Goal: Task Accomplishment & Management: Complete application form

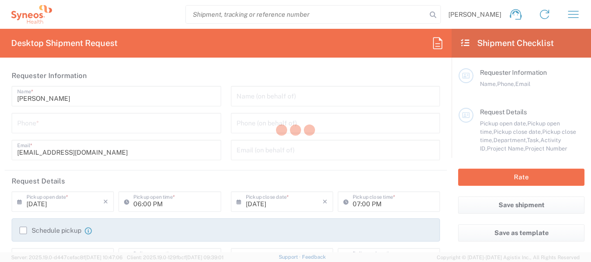
type input "Department"
type input "[GEOGRAPHIC_DATA]"
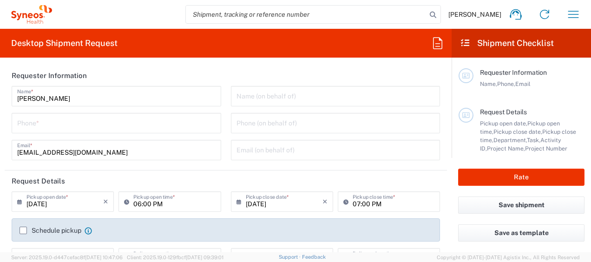
type input "Syneos Health Bulgaria EOOD"
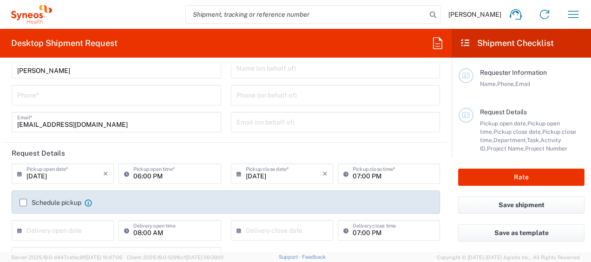
scroll to position [28, 0]
click at [69, 176] on input "[DATE]" at bounding box center [64, 173] width 77 height 16
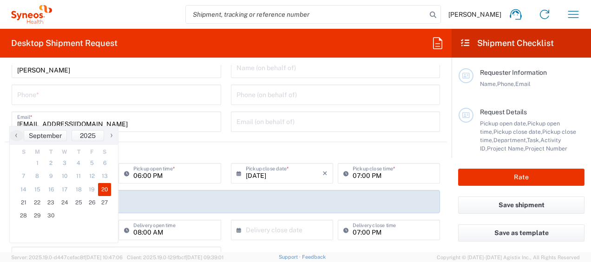
scroll to position [83, 0]
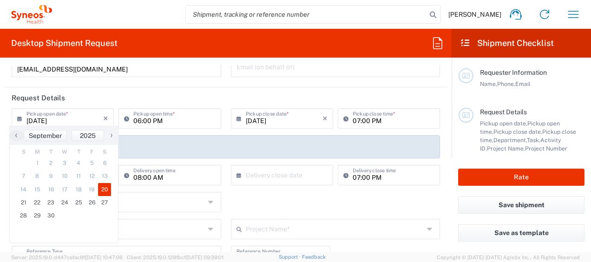
click at [140, 93] on header "Request Details" at bounding box center [226, 97] width 442 height 21
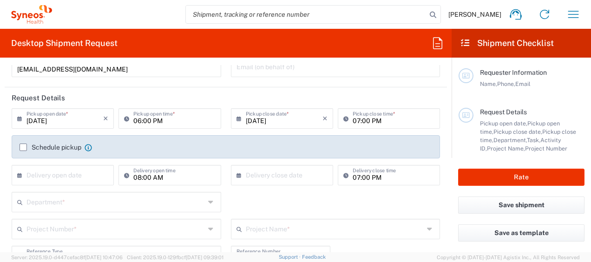
scroll to position [111, 0]
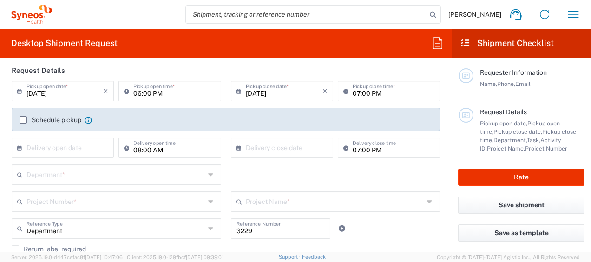
click at [28, 121] on label "Schedule pickup" at bounding box center [51, 119] width 62 height 7
click at [23, 120] on input "Schedule pickup" at bounding box center [23, 120] width 0 height 0
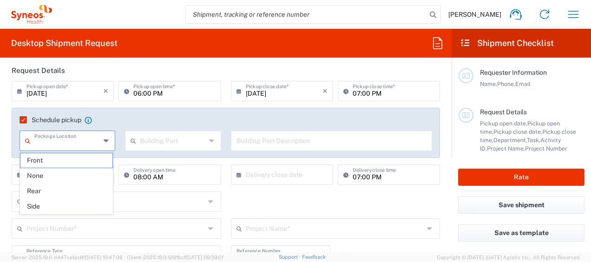
click at [79, 147] on input "text" at bounding box center [67, 140] width 66 height 16
click at [135, 112] on div "Schedule pickup When scheduling a pickup please be sure to meet the following c…" at bounding box center [226, 133] width 429 height 50
click at [99, 142] on input "text" at bounding box center [67, 140] width 66 height 16
click at [89, 163] on span "Front" at bounding box center [66, 160] width 92 height 14
type input "Front"
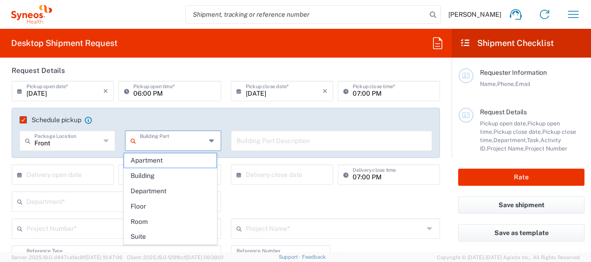
click at [150, 140] on input "text" at bounding box center [173, 140] width 66 height 16
click at [152, 161] on span "Apartment" at bounding box center [170, 160] width 92 height 14
type input "Apartment"
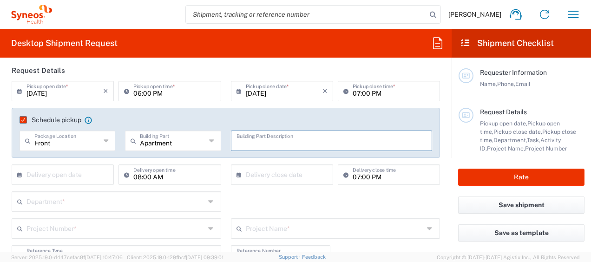
click at [271, 140] on input "text" at bounding box center [332, 140] width 191 height 16
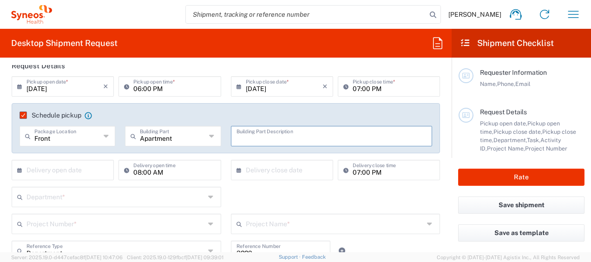
scroll to position [86, 0]
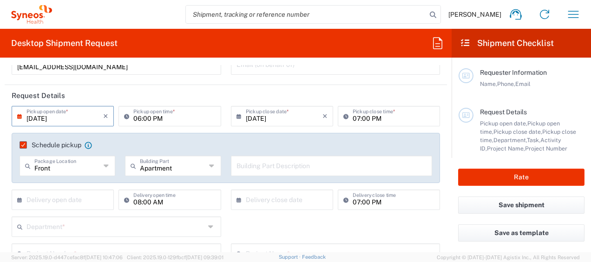
click at [83, 115] on input "[DATE]" at bounding box center [64, 115] width 77 height 16
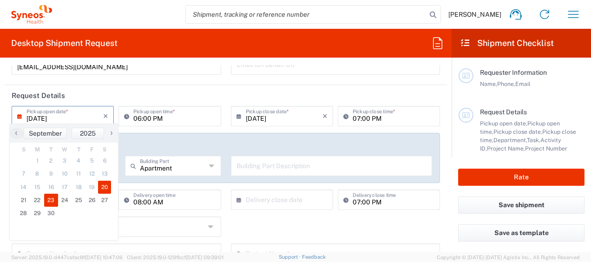
click at [47, 201] on span "23" at bounding box center [51, 200] width 14 height 13
type input "[DATE]"
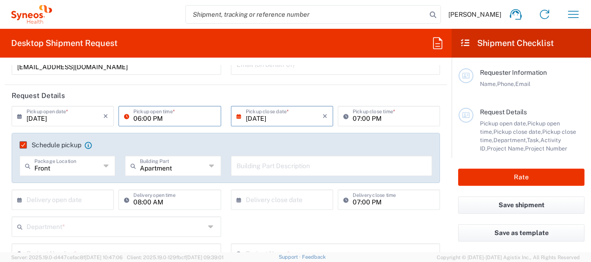
click at [173, 120] on input "06:00 PM" at bounding box center [174, 115] width 82 height 16
click at [165, 120] on input "06:00 PM" at bounding box center [174, 115] width 82 height 16
click at [124, 115] on icon at bounding box center [128, 116] width 9 height 15
click at [164, 117] on input "06:00 PM" at bounding box center [174, 115] width 82 height 16
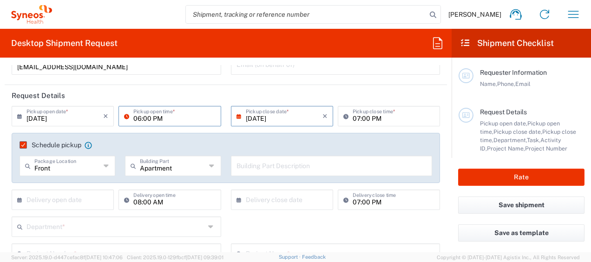
click at [164, 117] on input "06:00 PM" at bounding box center [174, 115] width 82 height 16
type input "0"
type input "10:00 AM"
click at [205, 135] on div "Schedule pickup When scheduling a pickup please be sure to meet the following c…" at bounding box center [226, 158] width 429 height 50
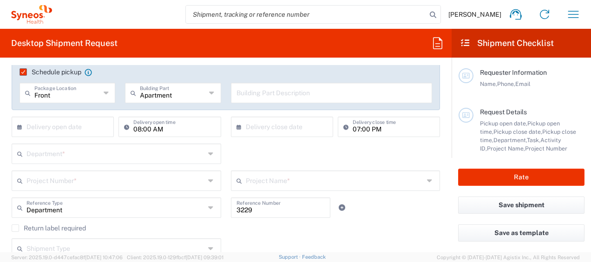
scroll to position [159, 0]
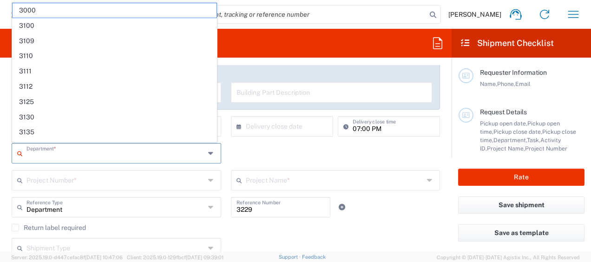
click at [167, 157] on input "text" at bounding box center [115, 153] width 178 height 16
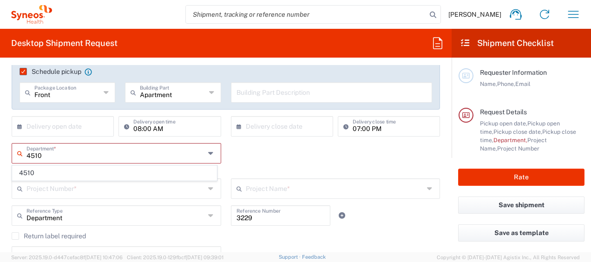
scroll to position [0, 0]
type input "4510"
click at [85, 167] on span "4510" at bounding box center [115, 173] width 204 height 14
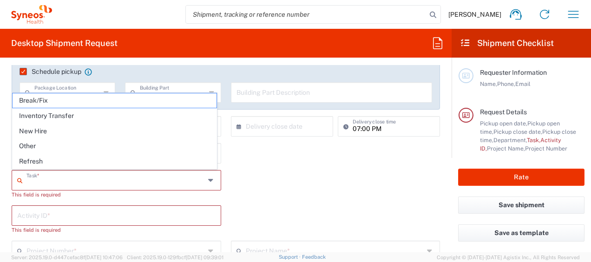
click at [84, 181] on input "text" at bounding box center [115, 179] width 178 height 16
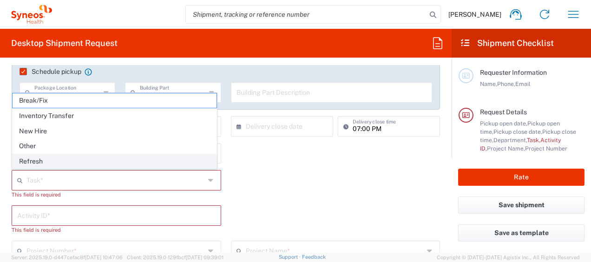
click at [70, 164] on span "Refresh" at bounding box center [115, 161] width 204 height 14
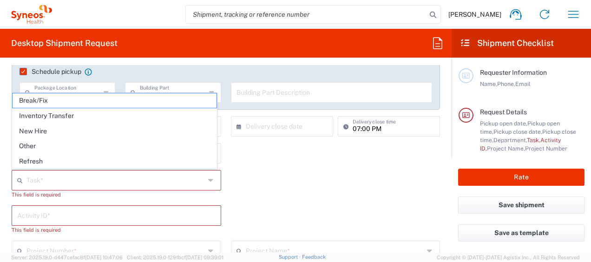
type input "Refresh"
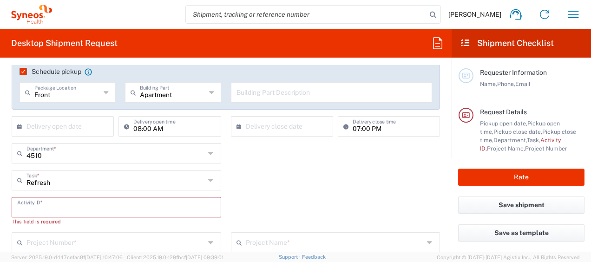
click at [66, 209] on input "text" at bounding box center [116, 206] width 198 height 16
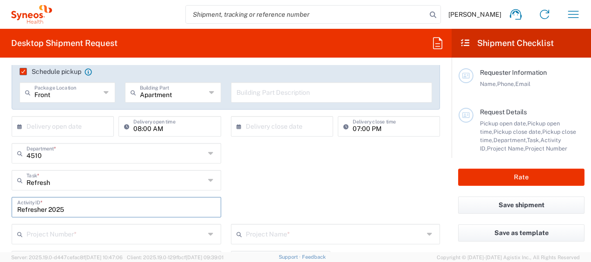
type input "Refresher 2025"
click at [295, 188] on div "Refresh Task * Break/Fix Inventory Transfer New Hire Other Refresh" at bounding box center [226, 183] width 438 height 27
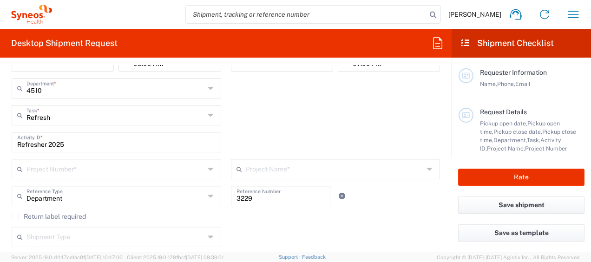
scroll to position [226, 0]
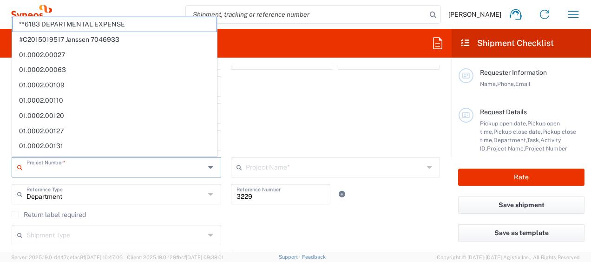
click at [173, 169] on input "text" at bounding box center [115, 166] width 178 height 16
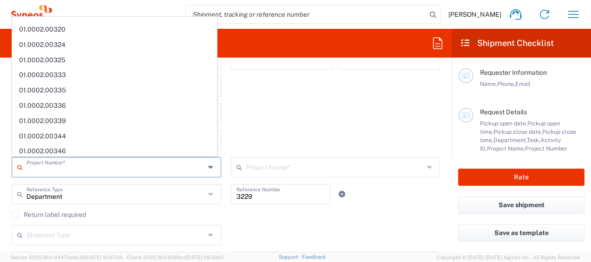
scroll to position [607, 0]
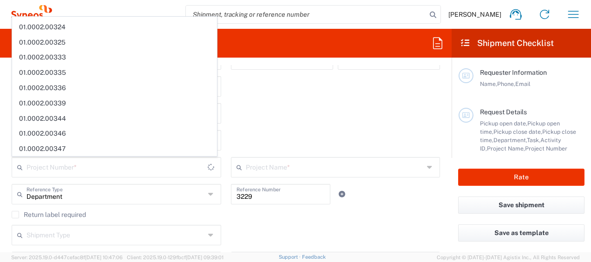
click at [319, 95] on div "4510 Department * 4510" at bounding box center [226, 89] width 438 height 27
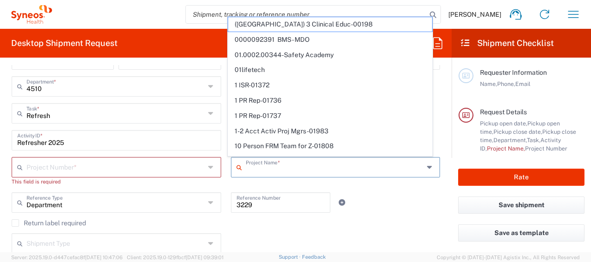
click at [301, 167] on input "text" at bounding box center [335, 166] width 178 height 16
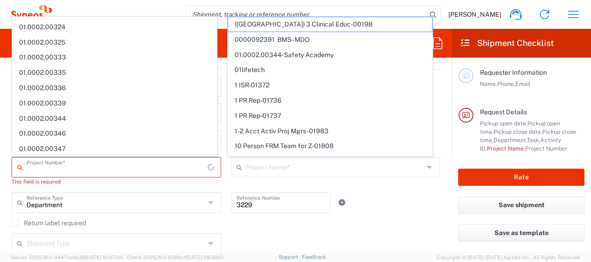
scroll to position [0, 0]
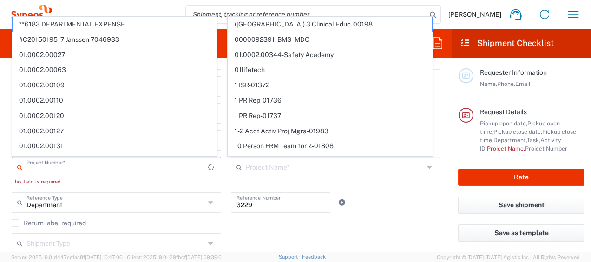
click at [182, 171] on input "text" at bounding box center [116, 166] width 181 height 16
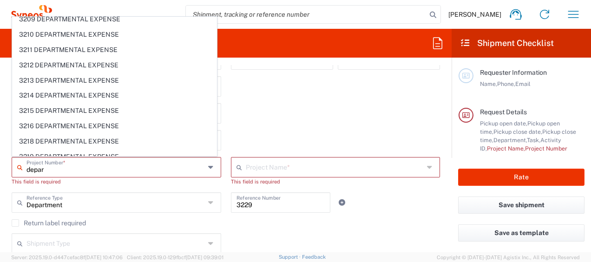
scroll to position [607, 0]
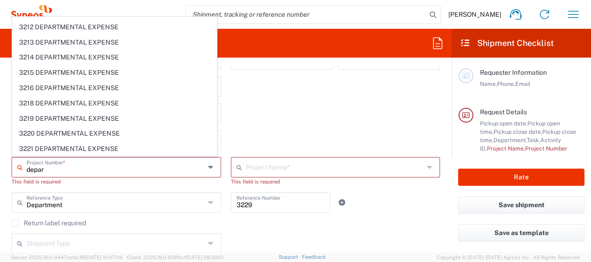
click at [63, 164] on input "depar" at bounding box center [115, 166] width 178 height 16
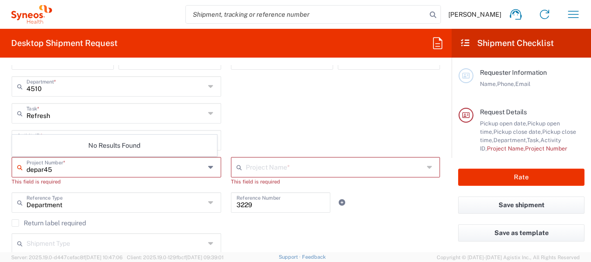
scroll to position [0, 0]
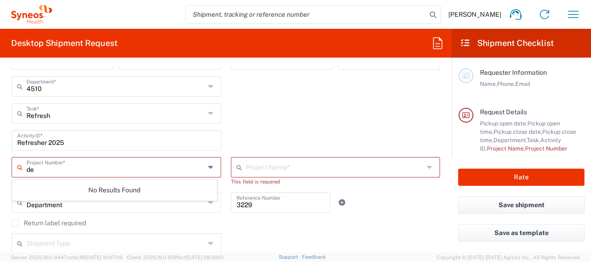
type input "d"
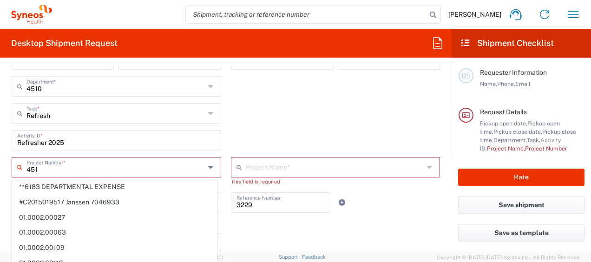
type input "4510"
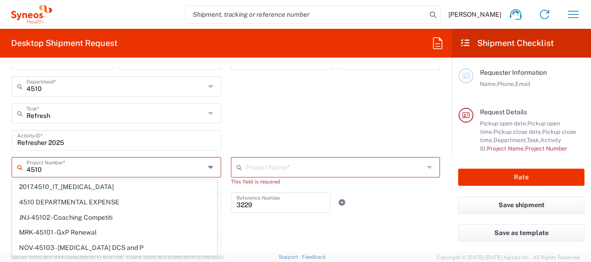
click at [58, 170] on input "4510" at bounding box center [115, 166] width 178 height 16
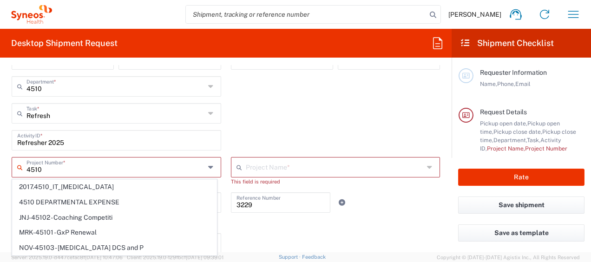
click at [58, 170] on input "4510" at bounding box center [115, 166] width 178 height 16
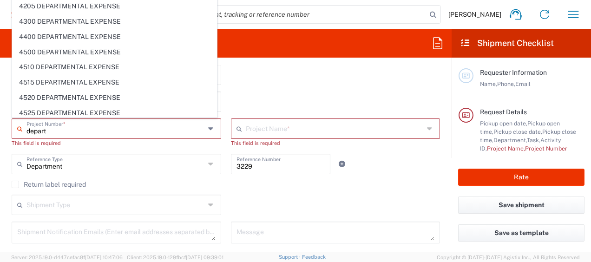
scroll to position [2034, 0]
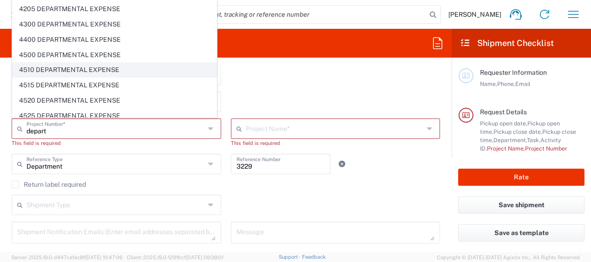
click at [77, 63] on span "4510 DEPARTMENTAL EXPENSE" at bounding box center [115, 70] width 204 height 14
type input "4510 DEPARTMENTAL EXPENSE"
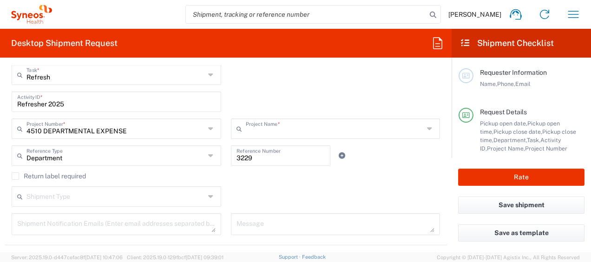
type input "4510 DEPARTMENTAL EXPENSE"
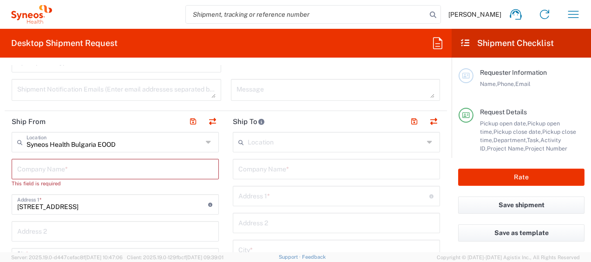
scroll to position [409, 0]
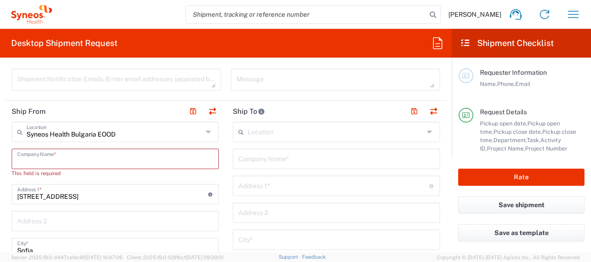
click at [145, 155] on input "text" at bounding box center [115, 158] width 196 height 16
type input "Sy"
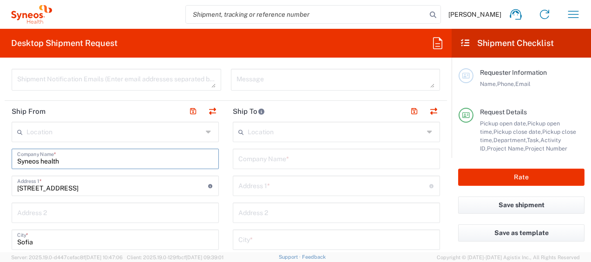
type input "Syneos health"
click at [132, 182] on input "[STREET_ADDRESS]" at bounding box center [112, 185] width 191 height 16
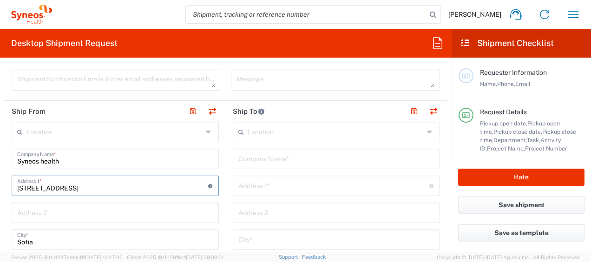
click at [132, 182] on input "[STREET_ADDRESS]" at bounding box center [112, 185] width 191 height 16
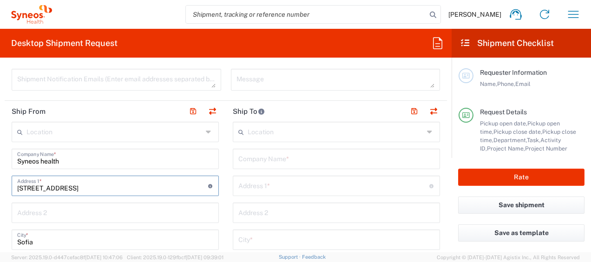
click at [132, 182] on input "[STREET_ADDRESS]" at bounding box center [112, 185] width 191 height 16
type input "K"
type input "kv. [GEOGRAPHIC_DATA] blok 27"
click at [98, 242] on input "Sofia" at bounding box center [115, 239] width 196 height 16
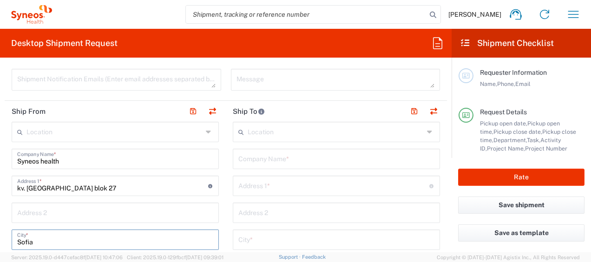
click at [98, 242] on input "Sofia" at bounding box center [115, 239] width 196 height 16
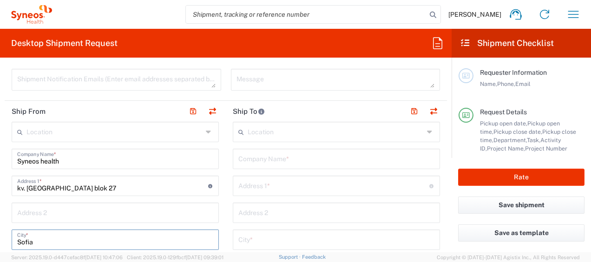
scroll to position [433, 0]
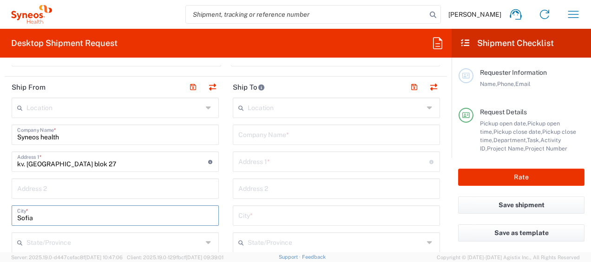
click at [73, 222] on input "Sofia" at bounding box center [115, 215] width 196 height 16
click at [67, 215] on input "Sofia" at bounding box center [115, 215] width 196 height 16
type input "S"
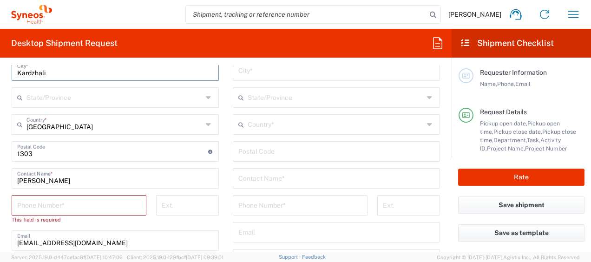
scroll to position [580, 0]
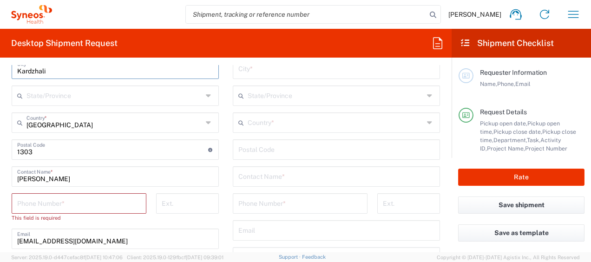
type input "Kardzhali"
click at [51, 159] on div "Location [PERSON_NAME] LLC-[GEOGRAPHIC_DATA] [GEOGRAPHIC_DATA] [GEOGRAPHIC_DATA…" at bounding box center [115, 177] width 207 height 453
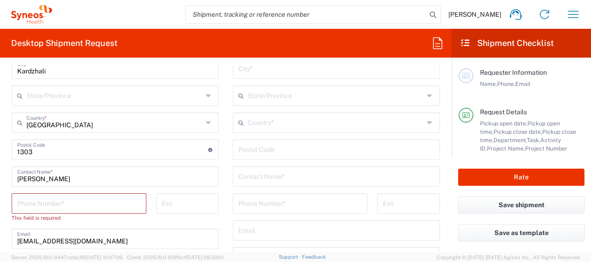
click at [51, 155] on input "undefined" at bounding box center [112, 149] width 191 height 16
click at [51, 154] on input "undefined" at bounding box center [112, 149] width 191 height 16
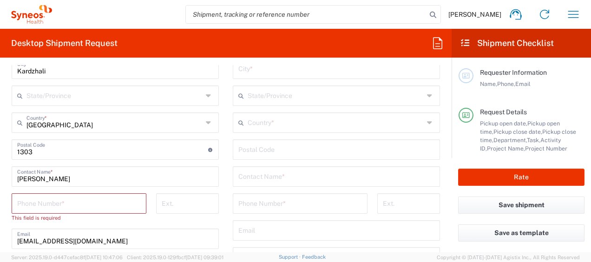
click at [51, 154] on input "undefined" at bounding box center [112, 149] width 191 height 16
click at [42, 152] on input "undefined" at bounding box center [112, 149] width 191 height 16
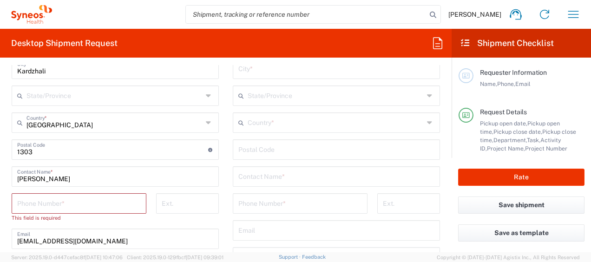
click at [42, 152] on input "undefined" at bounding box center [112, 149] width 191 height 16
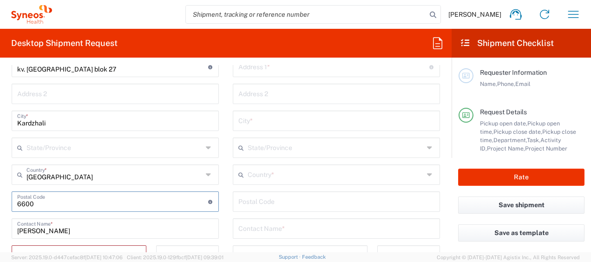
scroll to position [615, 0]
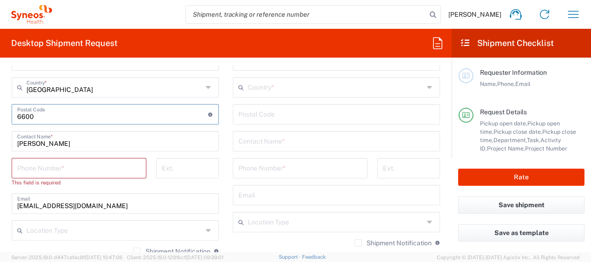
type input "6600"
click at [40, 170] on input "tel" at bounding box center [79, 167] width 124 height 16
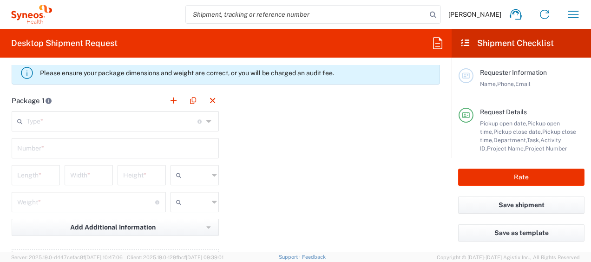
scroll to position [939, 0]
type input "00359885999221"
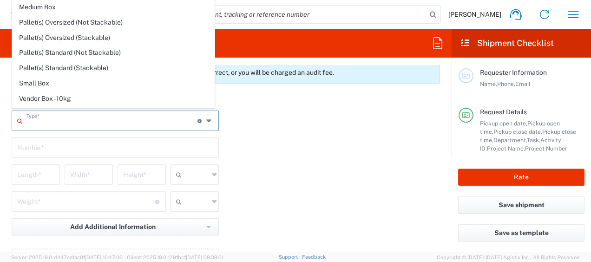
click at [76, 122] on input "text" at bounding box center [111, 120] width 171 height 16
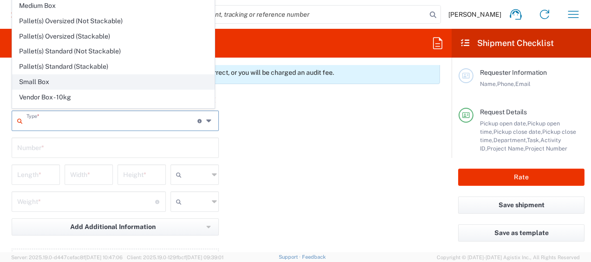
scroll to position [0, 0]
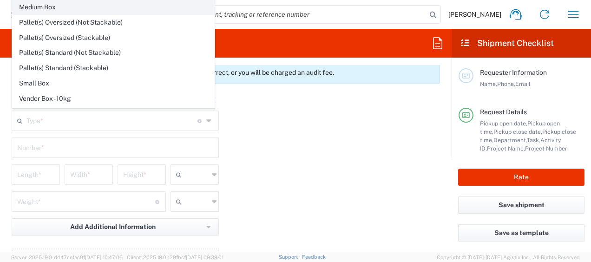
click at [76, 10] on span "Medium Box" at bounding box center [114, 7] width 202 height 14
type input "Medium Box"
type input "13"
type input "11.5"
type input "2.5"
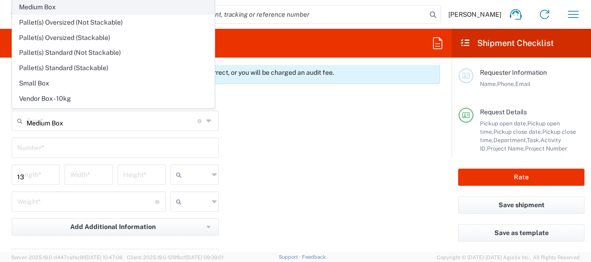
type input "in"
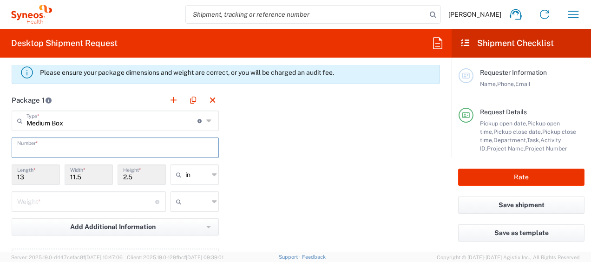
click at [79, 139] on input "text" at bounding box center [115, 147] width 196 height 16
type input "1"
click at [193, 175] on input "text" at bounding box center [196, 174] width 23 height 15
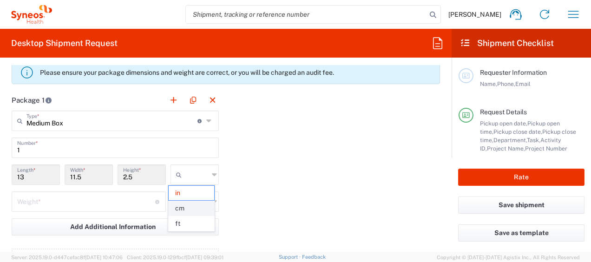
click at [192, 209] on span "cm" at bounding box center [192, 208] width 46 height 14
type input "33.02"
type input "29.21"
type input "6.35"
type input "cm"
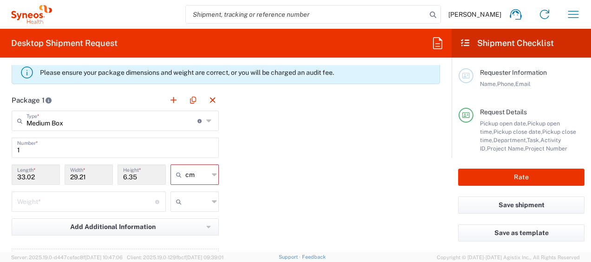
click at [97, 175] on input "29.21" at bounding box center [88, 174] width 37 height 16
click at [133, 177] on input "6.35" at bounding box center [141, 174] width 37 height 16
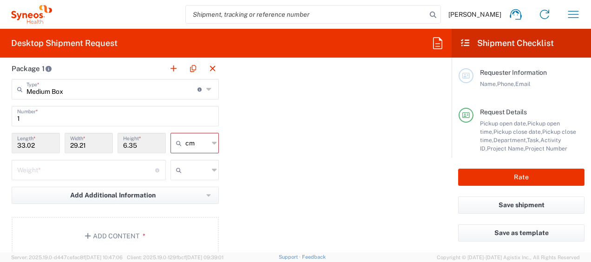
scroll to position [971, 0]
click at [138, 164] on input "number" at bounding box center [86, 168] width 138 height 16
type input "2"
click at [187, 167] on input "text" at bounding box center [196, 169] width 23 height 15
click at [188, 190] on span "kgs" at bounding box center [192, 187] width 46 height 14
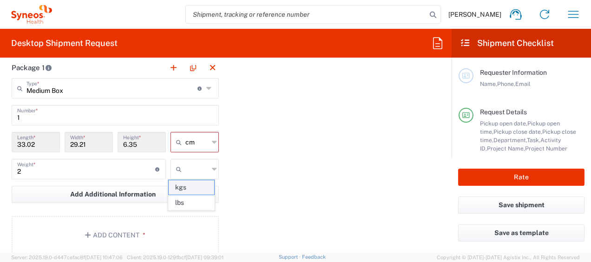
type input "kgs"
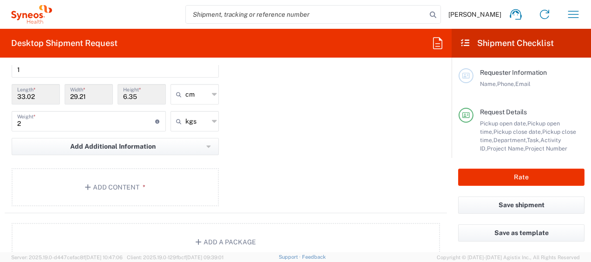
scroll to position [1029, 0]
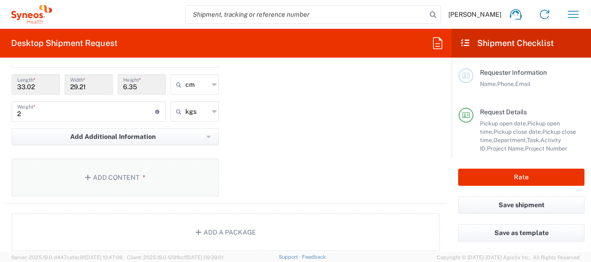
click at [180, 179] on button "Add Content *" at bounding box center [115, 177] width 207 height 38
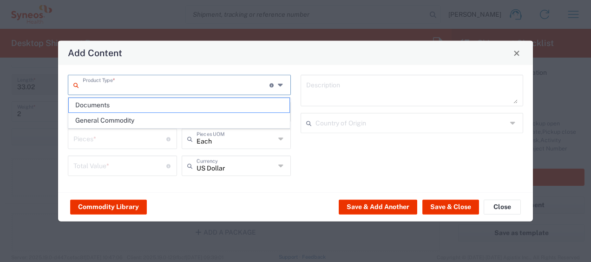
click at [190, 90] on input "text" at bounding box center [176, 84] width 187 height 16
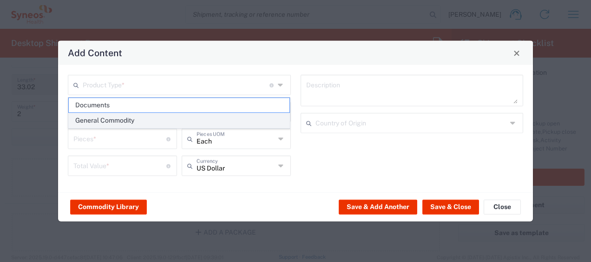
click at [185, 118] on span "General Commodity" at bounding box center [179, 120] width 221 height 14
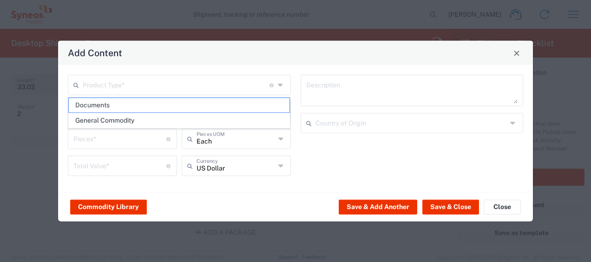
type input "General Commodity"
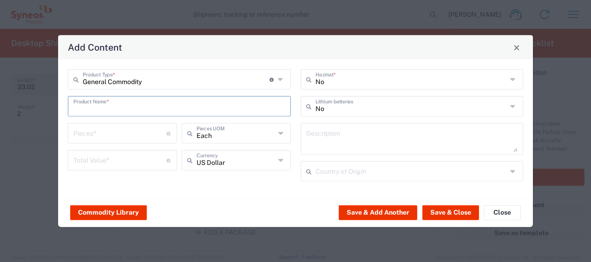
click at [171, 106] on input "text" at bounding box center [179, 106] width 212 height 16
type input "Lenovo LAptop"
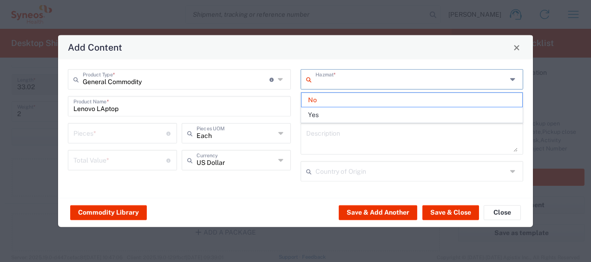
click at [364, 73] on input "text" at bounding box center [412, 79] width 192 height 16
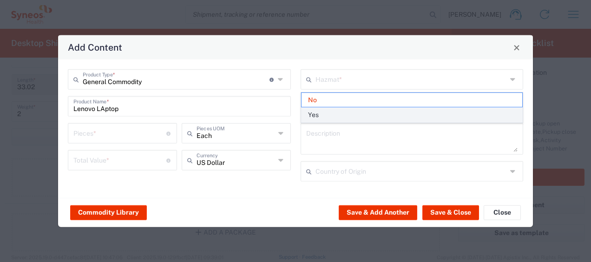
click at [363, 115] on span "Yes" at bounding box center [412, 115] width 221 height 14
type input "Yes"
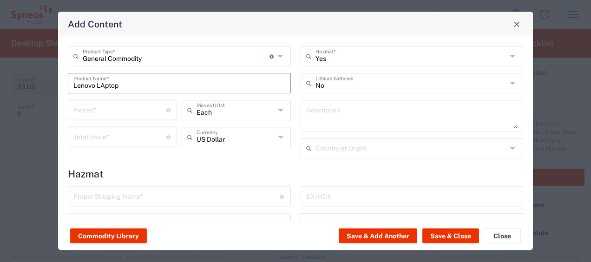
click at [105, 81] on input "Lenovo LAptop" at bounding box center [179, 82] width 212 height 16
type input "Lenovo Laptop"
click at [98, 117] on input "number" at bounding box center [119, 109] width 93 height 16
type input "1"
click at [98, 137] on input "number" at bounding box center [119, 136] width 93 height 16
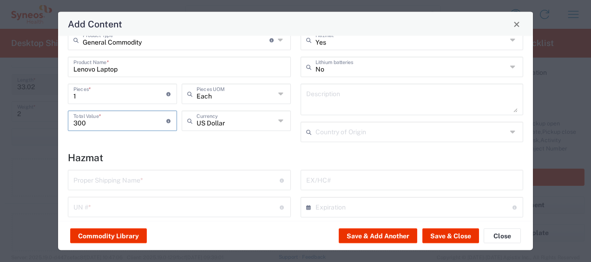
scroll to position [17, 0]
type input "300"
click at [190, 176] on input "text" at bounding box center [176, 179] width 206 height 16
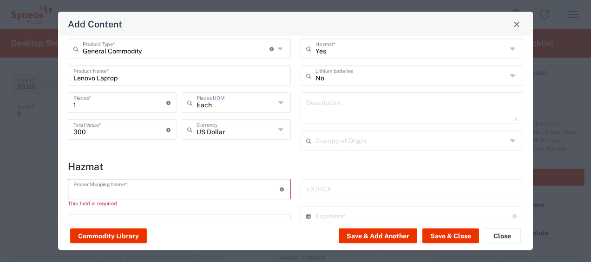
scroll to position [0, 0]
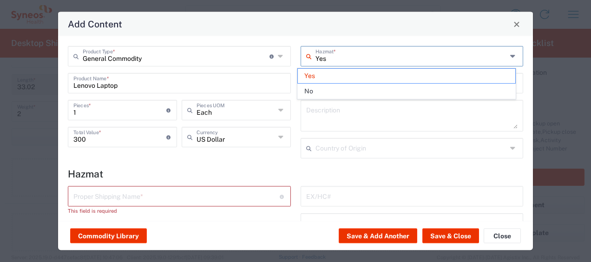
click at [327, 63] on input "Yes" at bounding box center [412, 55] width 192 height 16
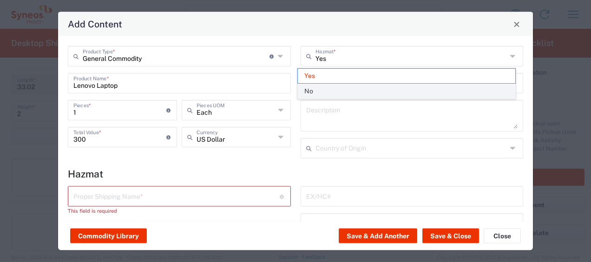
click at [329, 89] on span "No" at bounding box center [407, 91] width 218 height 14
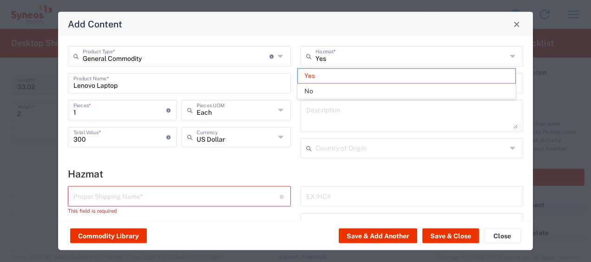
type input "No"
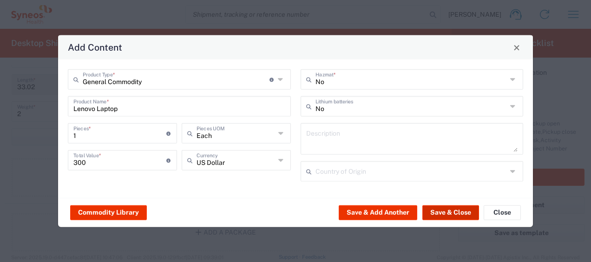
click at [432, 212] on button "Save & Close" at bounding box center [450, 212] width 57 height 15
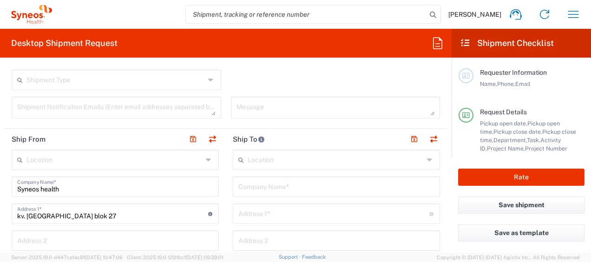
scroll to position [381, 0]
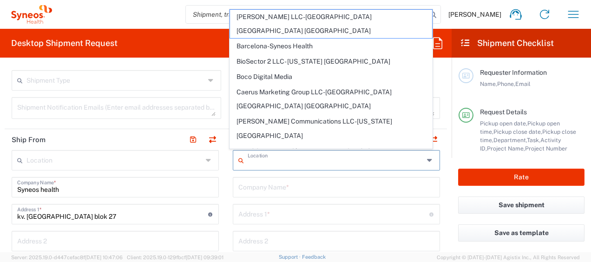
click at [272, 158] on input "text" at bounding box center [336, 160] width 176 height 16
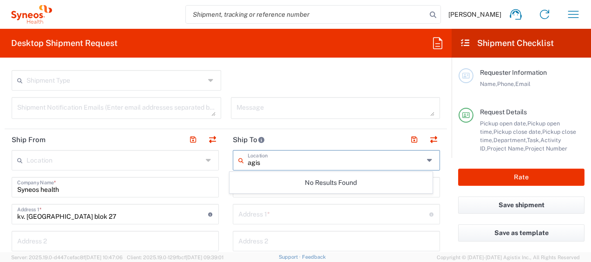
scroll to position [0, 0]
click at [272, 161] on input "agis" at bounding box center [336, 160] width 176 height 16
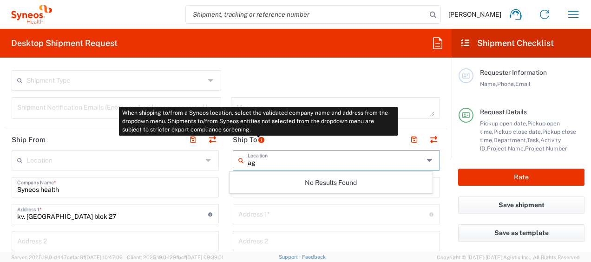
type input "a"
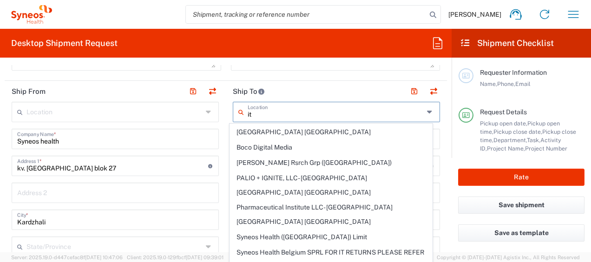
scroll to position [13, 0]
type input "i"
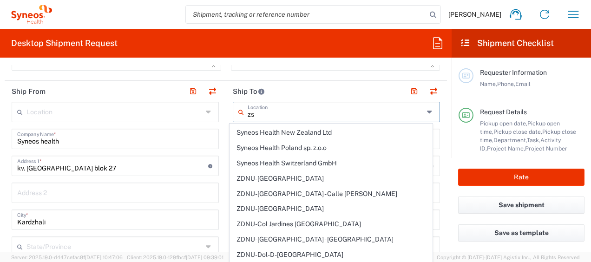
scroll to position [0, 0]
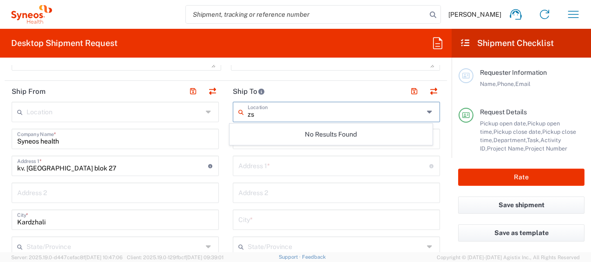
type input "z"
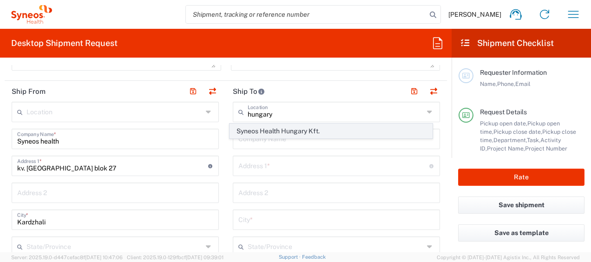
click at [319, 135] on span "Syneos Health Hungary Kft." at bounding box center [331, 131] width 202 height 14
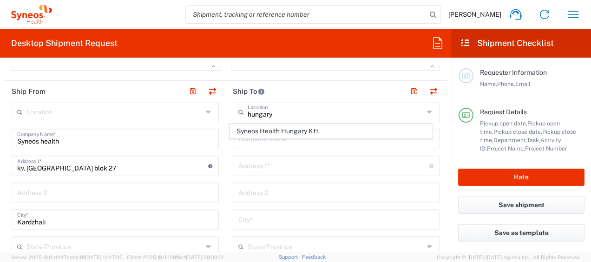
type input "Syneos Health Hungary Kft."
type input "Science Park, [PERSON_NAME] 4-20"
type input "B building, 2nd floor"
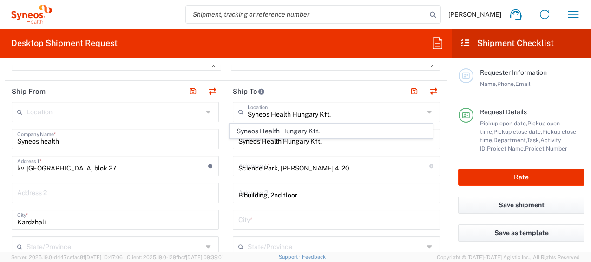
type input "[GEOGRAPHIC_DATA]"
type input "1117"
type input "Sender/Shipper"
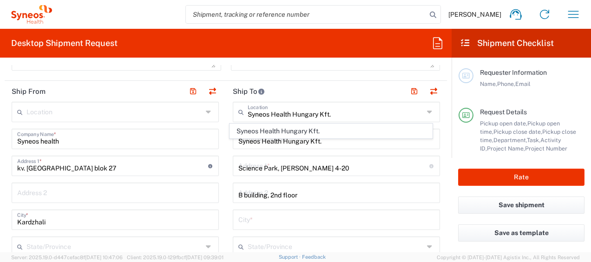
type input "Delivery Duty Paid"
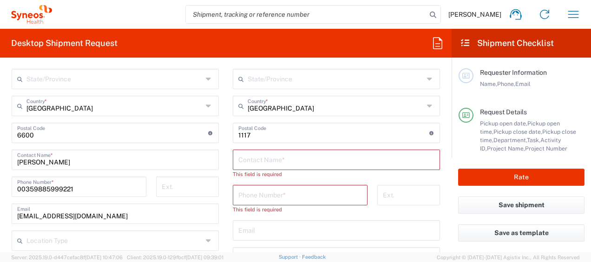
scroll to position [607, 0]
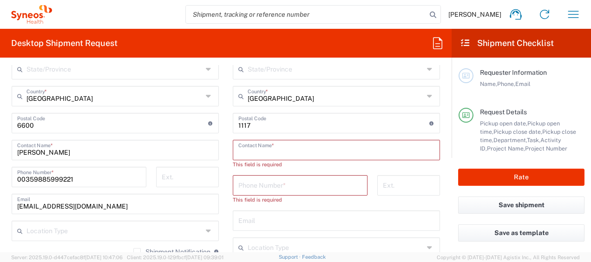
click at [322, 150] on input "text" at bounding box center [336, 149] width 196 height 16
paste input "[PERSON_NAME]"
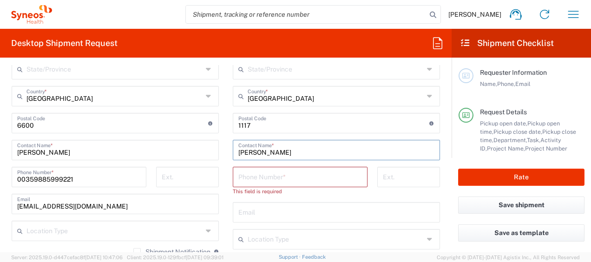
type input "[PERSON_NAME]"
click at [276, 179] on input "tel" at bounding box center [300, 176] width 124 height 16
paste input "[PHONE_NUMBER]"
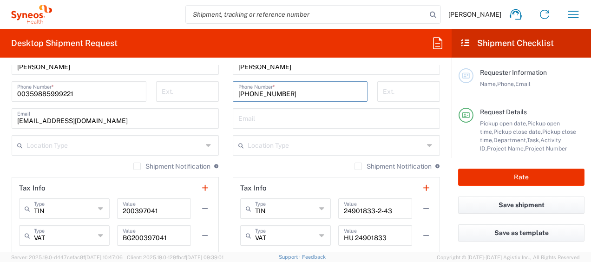
scroll to position [707, 0]
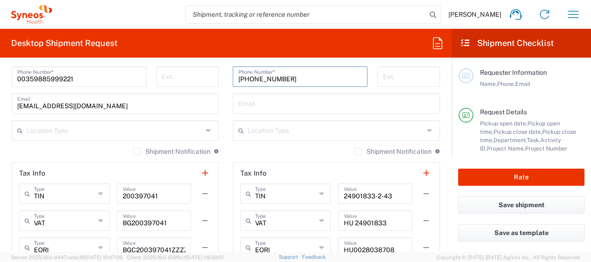
type input "[PHONE_NUMBER]"
click at [250, 93] on div "Email" at bounding box center [336, 103] width 207 height 20
click at [251, 102] on input "text" at bounding box center [336, 103] width 196 height 16
click at [219, 105] on main "Location [PERSON_NAME] LLC-[GEOGRAPHIC_DATA] [GEOGRAPHIC_DATA] [GEOGRAPHIC_DATA…" at bounding box center [115, 46] width 221 height 444
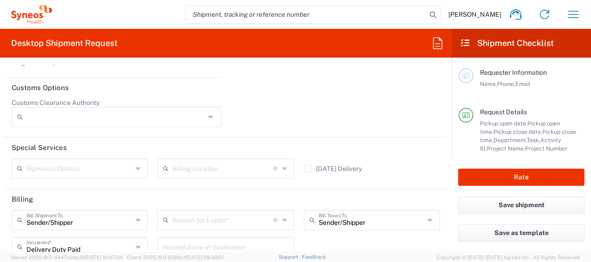
scroll to position [1399, 0]
click at [511, 172] on button "Rate" at bounding box center [521, 177] width 126 height 17
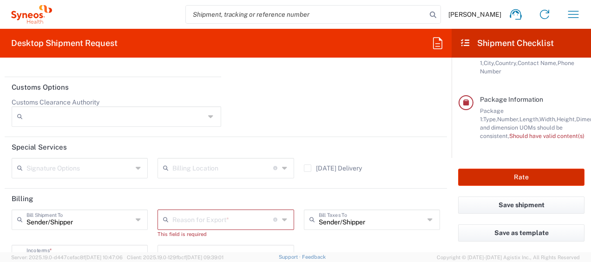
scroll to position [203, 0]
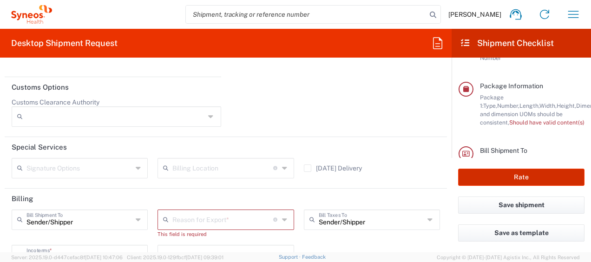
type input "4510 DEPARTMENTAL EXPENSE"
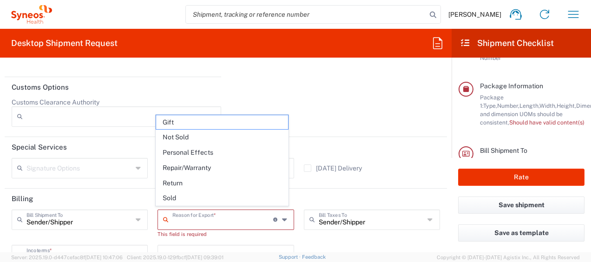
click at [240, 216] on input "text" at bounding box center [222, 219] width 101 height 16
click at [224, 185] on span "Return" at bounding box center [222, 183] width 132 height 14
type input "Return"
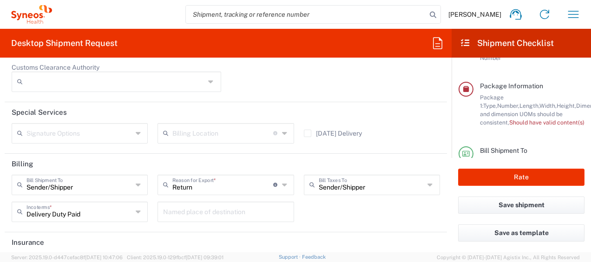
scroll to position [1443, 0]
click at [519, 178] on button "Rate" at bounding box center [521, 177] width 126 height 17
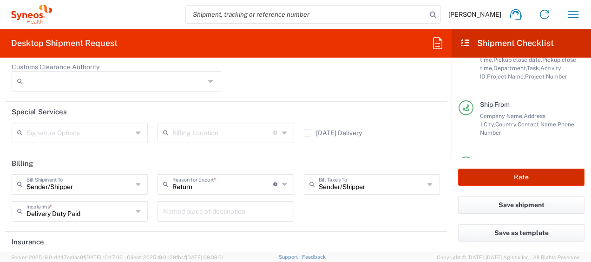
scroll to position [0, 0]
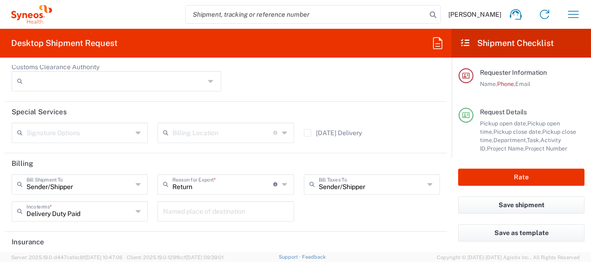
click at [492, 81] on span "Name," at bounding box center [488, 83] width 17 height 7
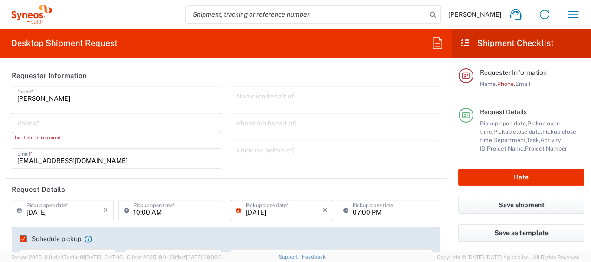
click at [135, 132] on div "Phone *" at bounding box center [117, 123] width 210 height 20
click at [133, 126] on input "tel" at bounding box center [116, 122] width 198 height 16
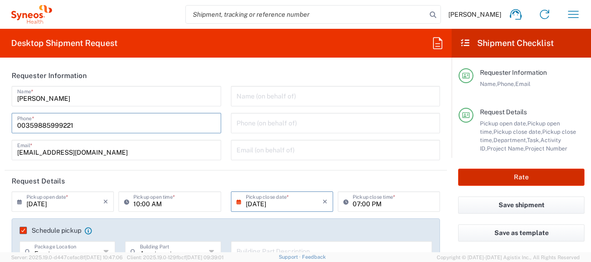
type input "00359885999221"
click at [506, 173] on button "Rate" at bounding box center [521, 177] width 126 height 17
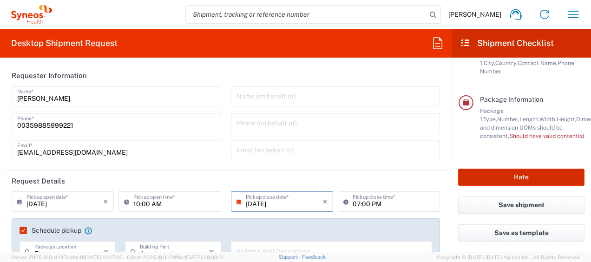
scroll to position [203, 0]
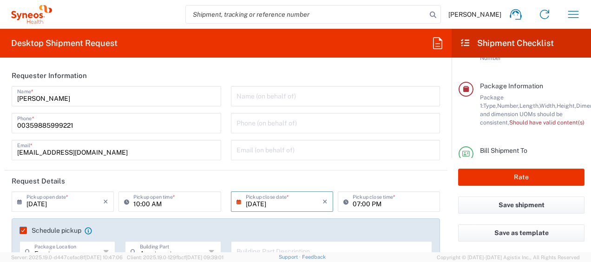
click at [576, 103] on span "Dimension," at bounding box center [590, 105] width 29 height 7
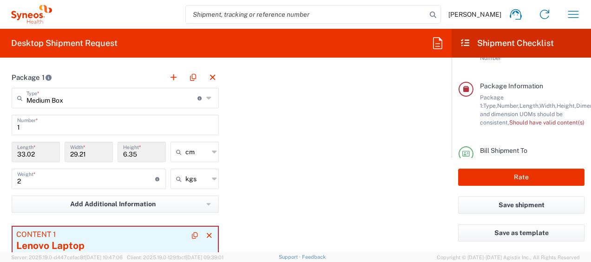
scroll to position [961, 0]
click at [35, 156] on input "33.02" at bounding box center [35, 152] width 37 height 16
click at [35, 154] on input "33.02" at bounding box center [35, 152] width 37 height 16
click at [40, 176] on input "2" at bounding box center [86, 179] width 138 height 16
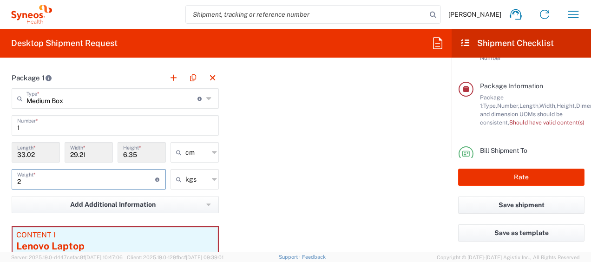
scroll to position [932, 0]
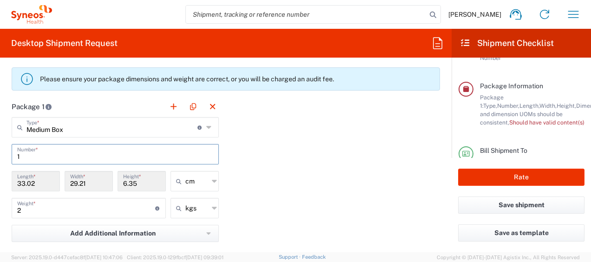
click at [72, 154] on input "1" at bounding box center [115, 153] width 196 height 16
click at [41, 177] on input "33.02" at bounding box center [35, 180] width 37 height 16
click at [145, 146] on input "1" at bounding box center [115, 153] width 196 height 16
click at [86, 204] on input "2" at bounding box center [86, 207] width 138 height 16
click at [166, 230] on button "Add Additional Information" at bounding box center [115, 233] width 207 height 17
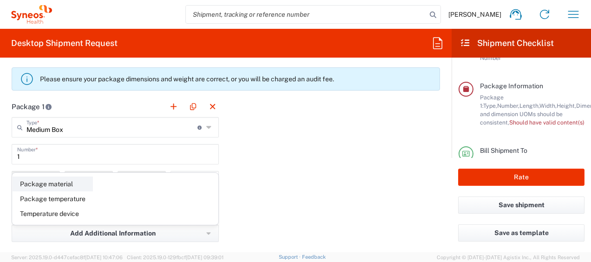
click at [53, 188] on li "Package material" at bounding box center [53, 184] width 80 height 15
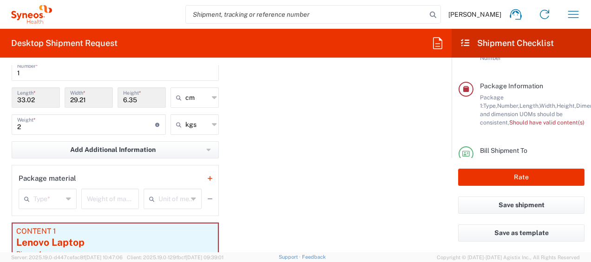
scroll to position [1019, 0]
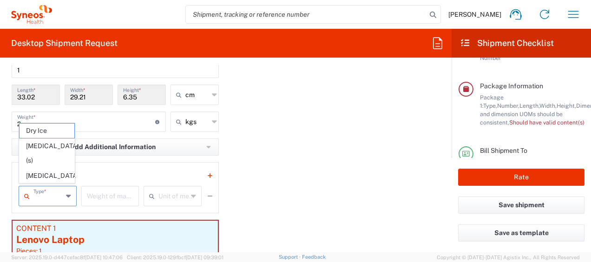
click at [59, 192] on input "text" at bounding box center [47, 195] width 29 height 16
click at [208, 145] on button "Add Additional Information" at bounding box center [115, 146] width 207 height 17
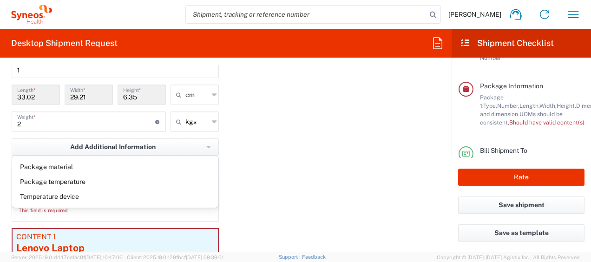
click at [274, 154] on div "Package 1 Medium Box Type * Material used to package goods Envelope Large Box M…" at bounding box center [226, 170] width 442 height 320
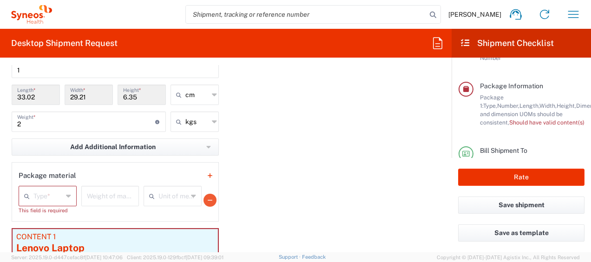
click at [208, 198] on icon "button" at bounding box center [210, 200] width 5 height 7
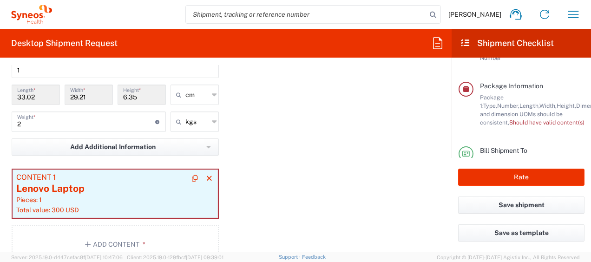
click at [83, 208] on div "Total value: 300 USD" at bounding box center [115, 210] width 198 height 8
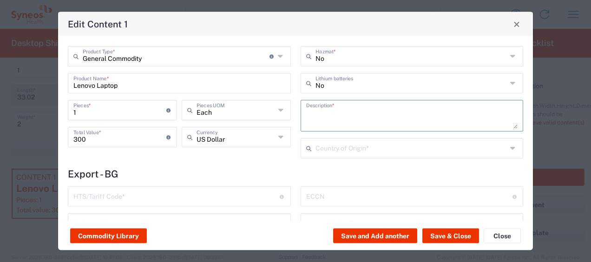
click at [318, 112] on textarea at bounding box center [412, 116] width 212 height 26
type textarea "Old laptop"
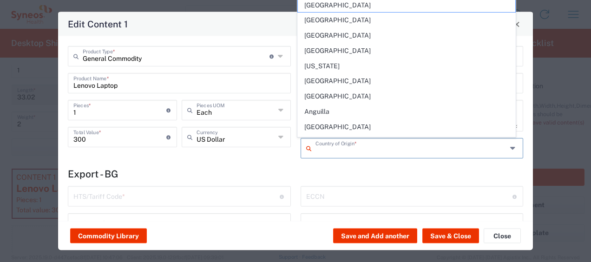
click at [316, 143] on input "text" at bounding box center [412, 147] width 192 height 16
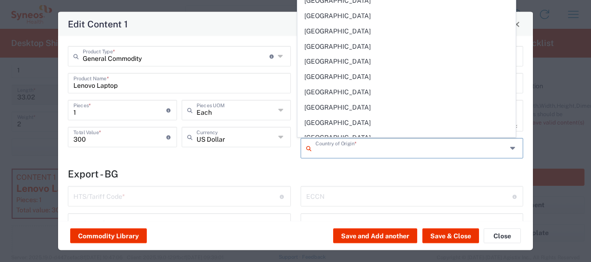
scroll to position [455, 0]
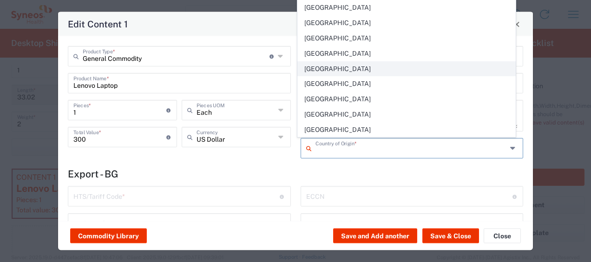
click at [321, 62] on span "[GEOGRAPHIC_DATA]" at bounding box center [407, 69] width 218 height 14
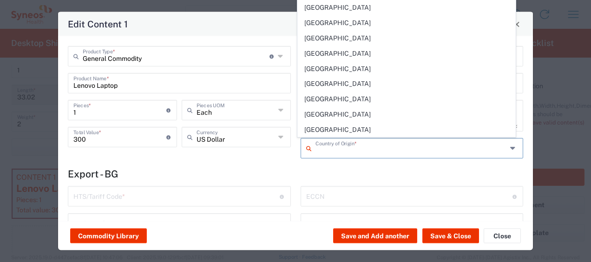
type input "[GEOGRAPHIC_DATA]"
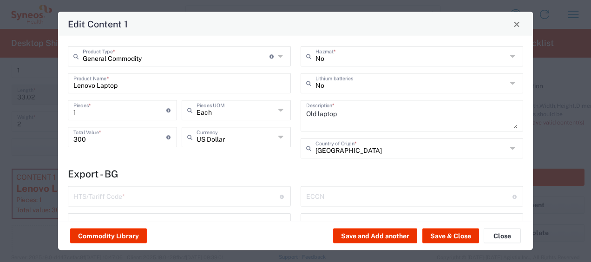
click at [157, 195] on input "text" at bounding box center [176, 196] width 206 height 16
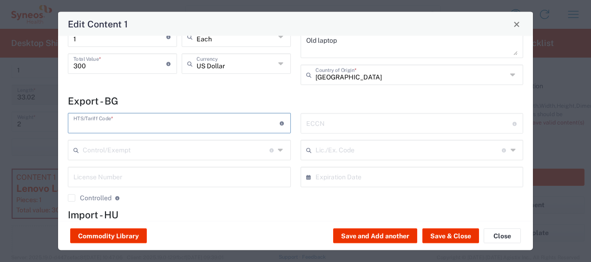
scroll to position [75, 0]
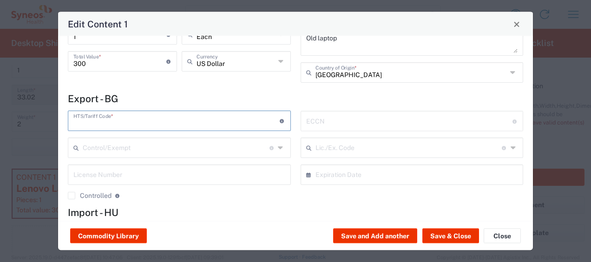
click at [251, 117] on input "text" at bounding box center [176, 120] width 206 height 16
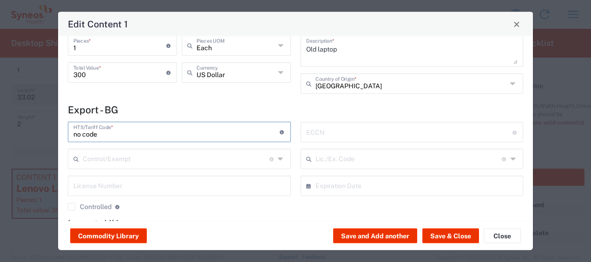
scroll to position [129, 0]
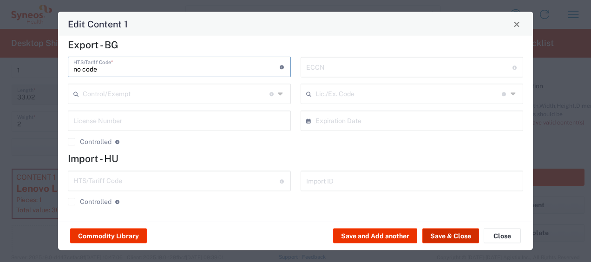
type input "no code"
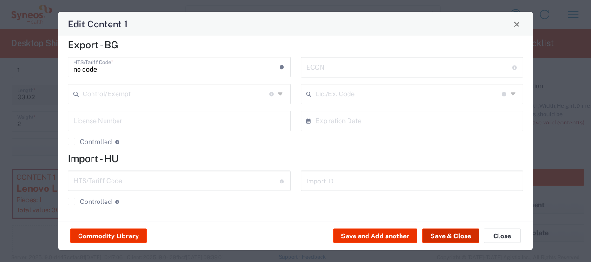
click at [428, 237] on button "Save & Close" at bounding box center [450, 236] width 57 height 15
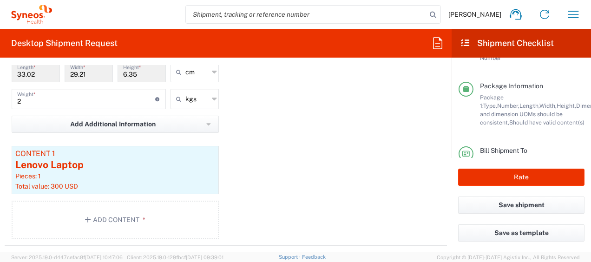
scroll to position [1042, 0]
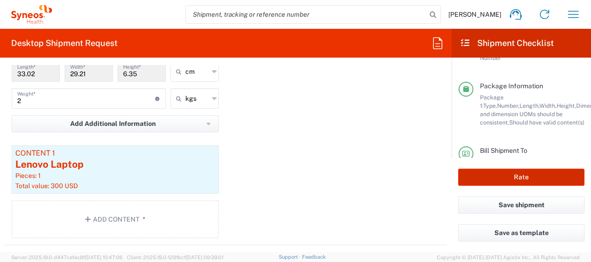
click at [514, 173] on button "Rate" at bounding box center [521, 177] width 126 height 17
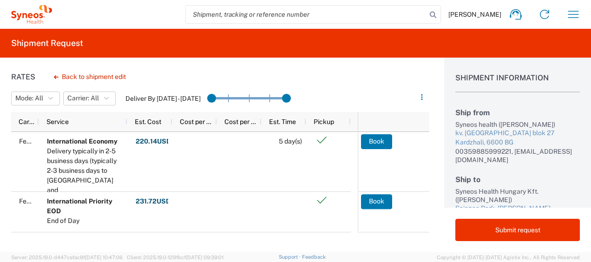
scroll to position [0, 0]
click at [94, 80] on button "Back to shipment edit" at bounding box center [89, 77] width 87 height 16
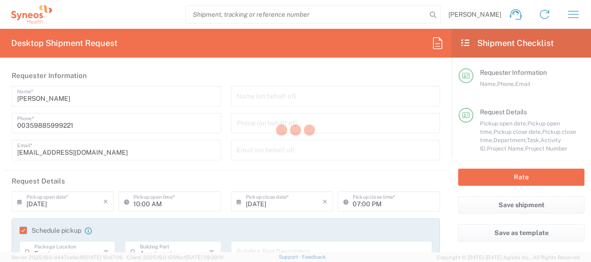
type input "4510 DEPARTMENTAL EXPENSE"
type input "Medium Box"
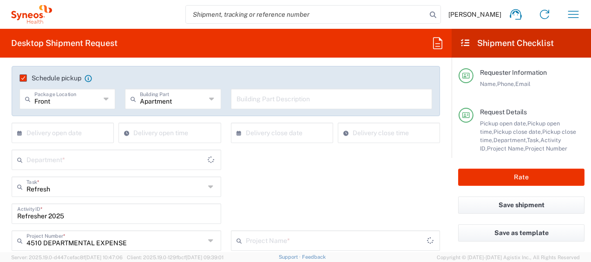
type input "4510 DEPARTMENTAL EXPENSE"
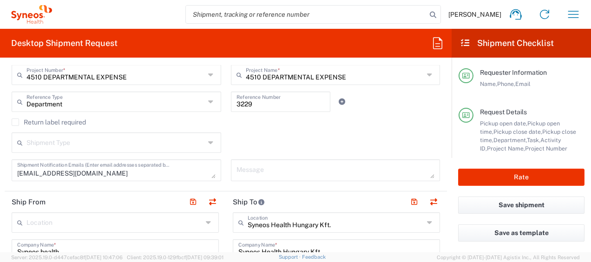
type input "4510"
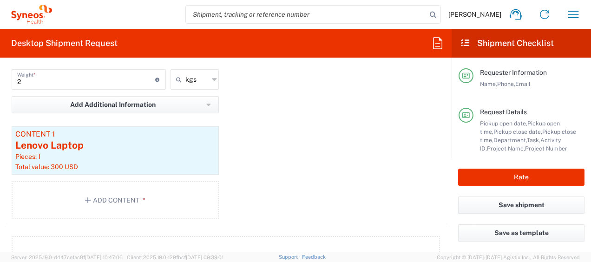
scroll to position [1061, 0]
click at [118, 155] on div "Pieces: 1" at bounding box center [115, 156] width 200 height 8
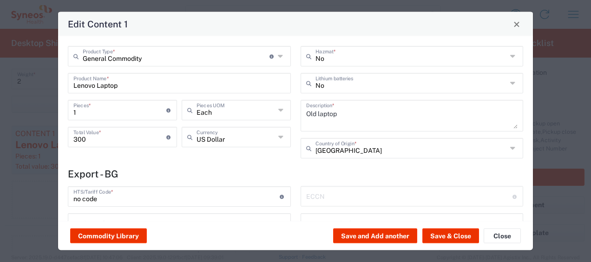
click at [103, 144] on input "300" at bounding box center [119, 136] width 93 height 16
type input "1"
click at [463, 233] on button "Save & Close" at bounding box center [450, 236] width 57 height 15
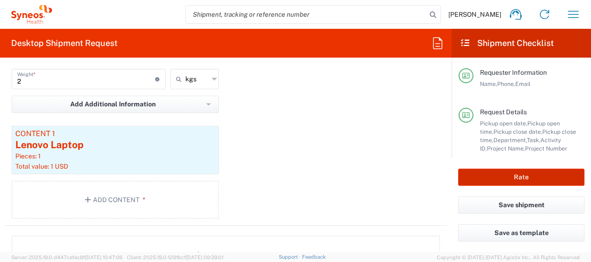
click at [502, 176] on button "Rate" at bounding box center [521, 177] width 126 height 17
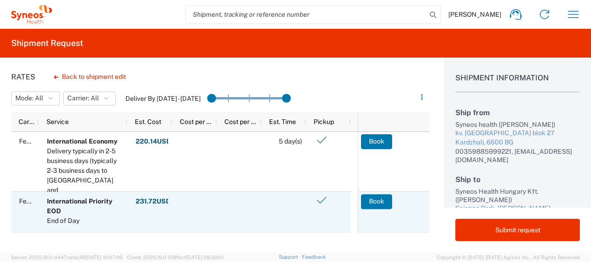
scroll to position [2, 0]
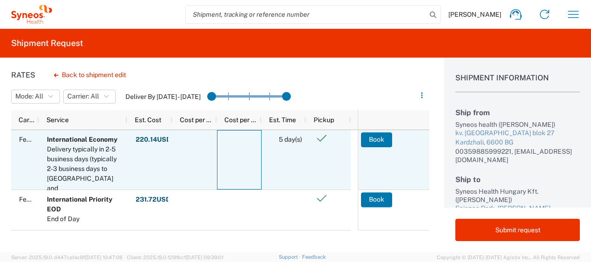
click at [222, 152] on div at bounding box center [239, 159] width 45 height 59
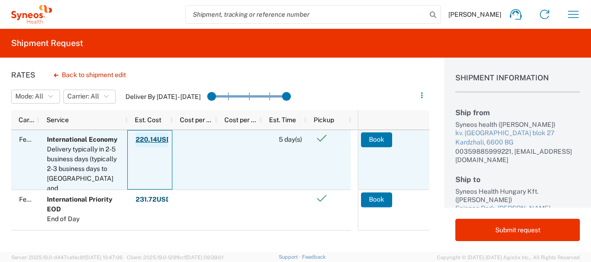
click at [147, 146] on button "220.14 USD" at bounding box center [153, 139] width 36 height 15
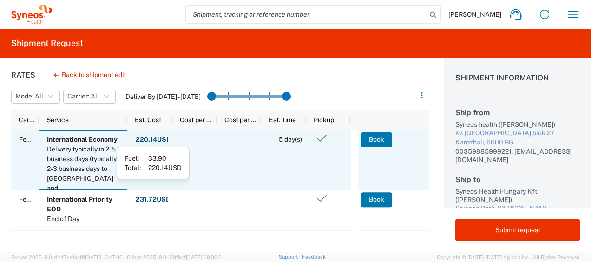
click at [99, 152] on div "Delivery typically in 2-5 business days (typically 2-3 business days to [GEOGRA…" at bounding box center [85, 174] width 76 height 59
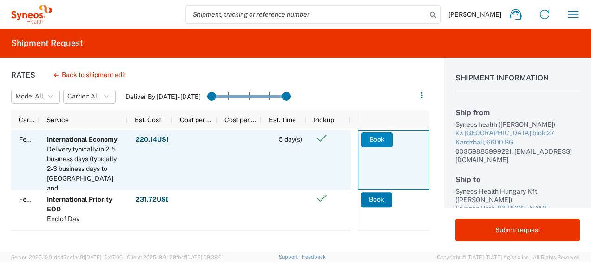
click at [373, 142] on button "Book" at bounding box center [377, 139] width 31 height 15
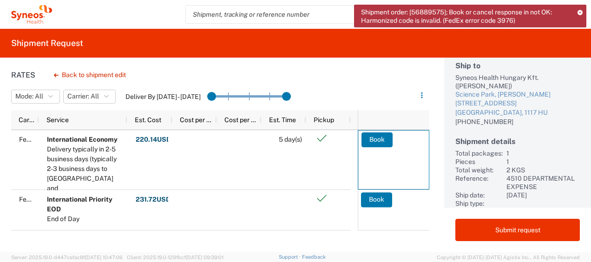
scroll to position [0, 0]
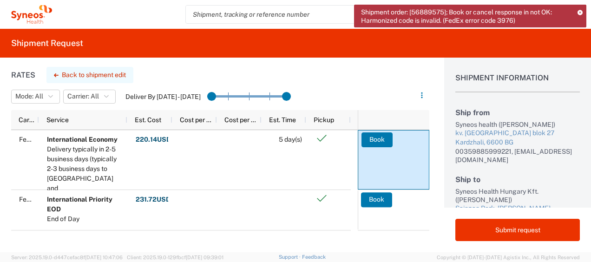
click at [117, 82] on button "Back to shipment edit" at bounding box center [89, 75] width 87 height 16
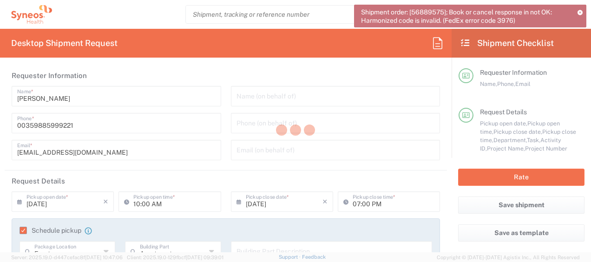
type input "4510"
type input "4510 DEPARTMENTAL EXPENSE"
type input "Medium Box"
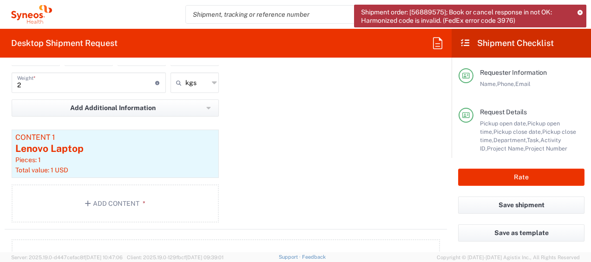
scroll to position [1077, 0]
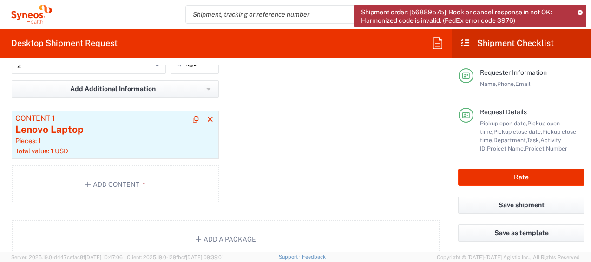
click at [85, 137] on div "Pieces: 1" at bounding box center [115, 141] width 200 height 8
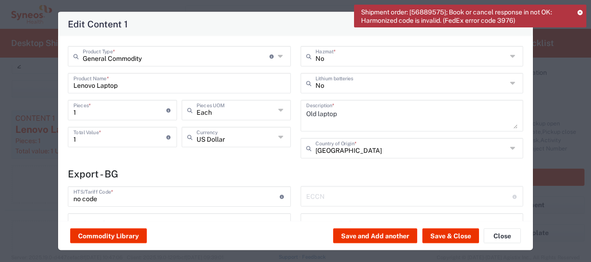
scroll to position [129, 0]
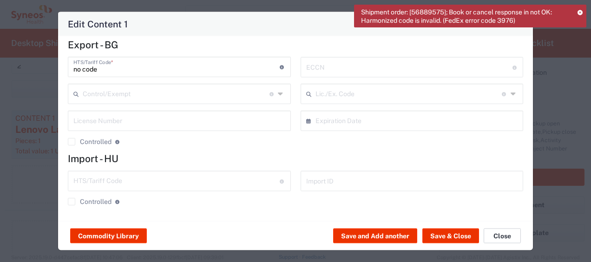
click at [497, 234] on button "Close" at bounding box center [502, 236] width 37 height 15
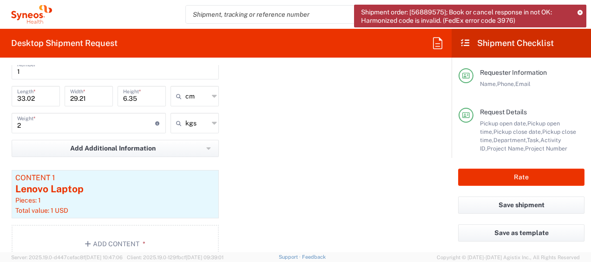
scroll to position [945, 0]
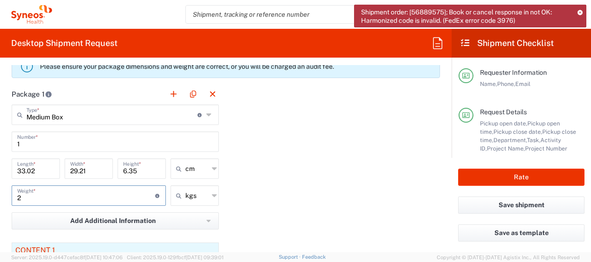
click at [22, 201] on input "2" at bounding box center [86, 195] width 138 height 16
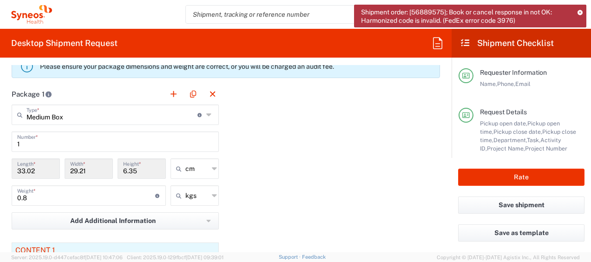
click at [101, 202] on div "0.8 Weight * Total weight of package(s) in pounds or kilograms" at bounding box center [89, 195] width 154 height 20
click at [101, 201] on input "0.8" at bounding box center [86, 195] width 138 height 16
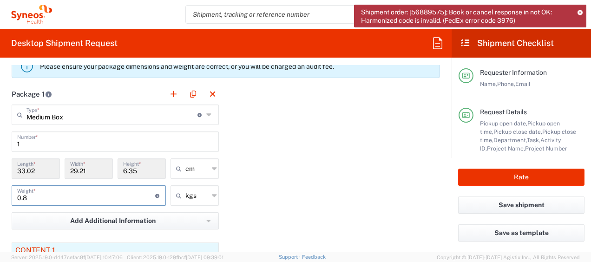
click at [101, 201] on input "0.8" at bounding box center [86, 195] width 138 height 16
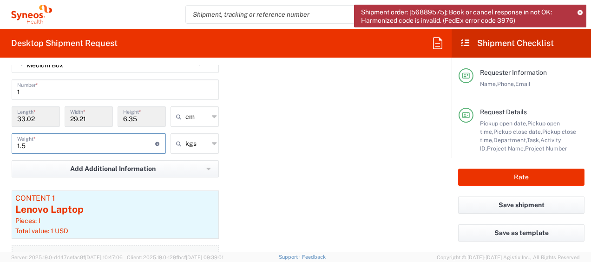
scroll to position [996, 0]
type input "1.5"
click at [282, 161] on div "Package 1 Medium Box Type * Material used to package goods Medium Box Envelope …" at bounding box center [226, 161] width 442 height 259
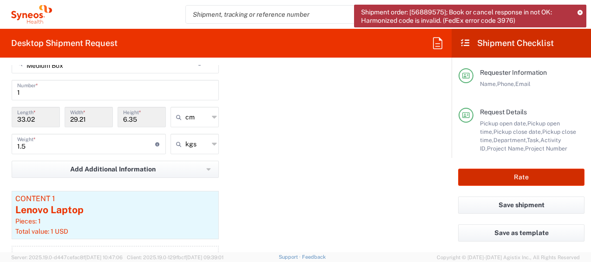
click at [497, 178] on button "Rate" at bounding box center [521, 177] width 126 height 17
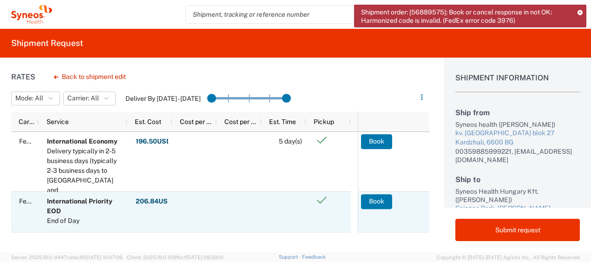
scroll to position [2, 0]
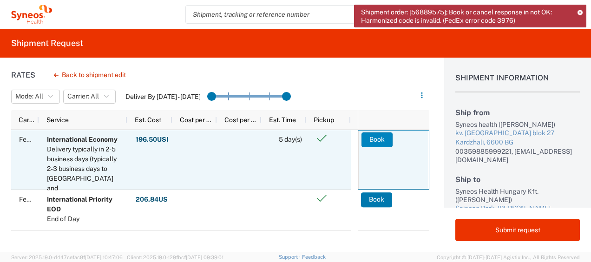
click at [363, 136] on button "Book" at bounding box center [377, 139] width 31 height 15
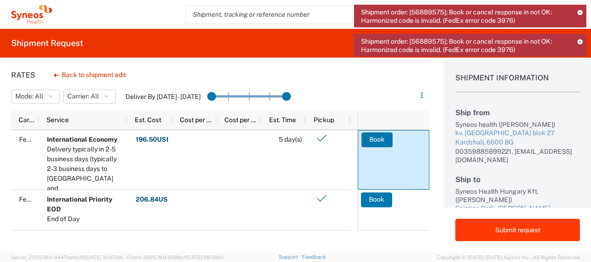
click at [481, 224] on button "Submit request" at bounding box center [517, 230] width 125 height 22
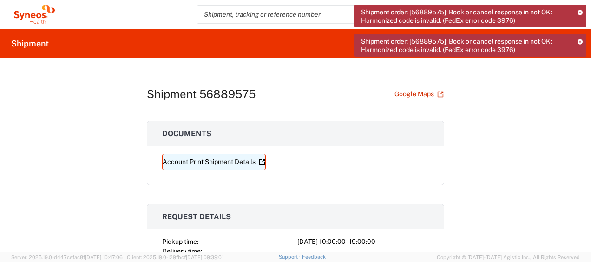
click at [240, 162] on link "Account Print Shipment Details" at bounding box center [214, 162] width 104 height 16
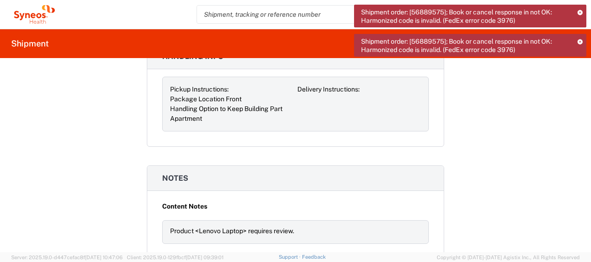
scroll to position [807, 0]
